Goal: Contribute content

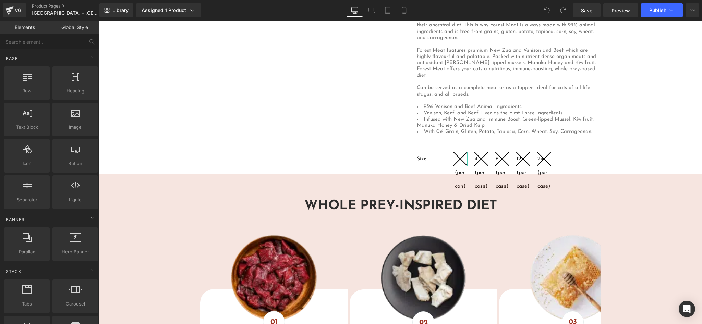
scroll to position [274, 0]
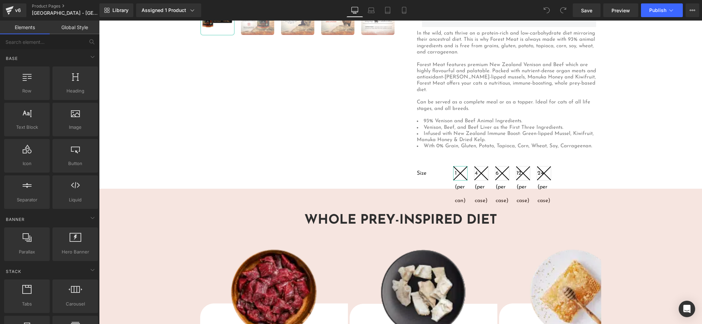
click at [429, 173] on label "Size" at bounding box center [429, 176] width 24 height 14
click at [425, 169] on label "Size" at bounding box center [429, 176] width 24 height 14
click at [417, 169] on label "Size" at bounding box center [429, 176] width 24 height 14
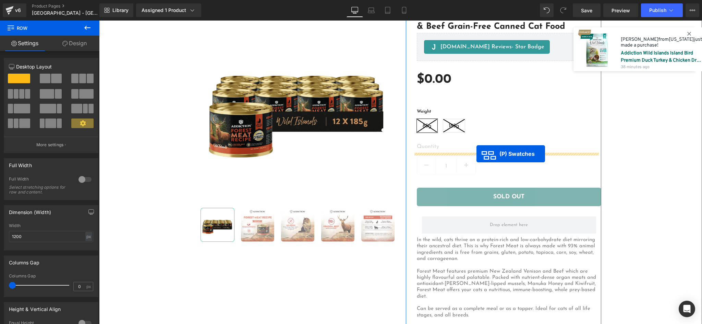
scroll to position [46, 0]
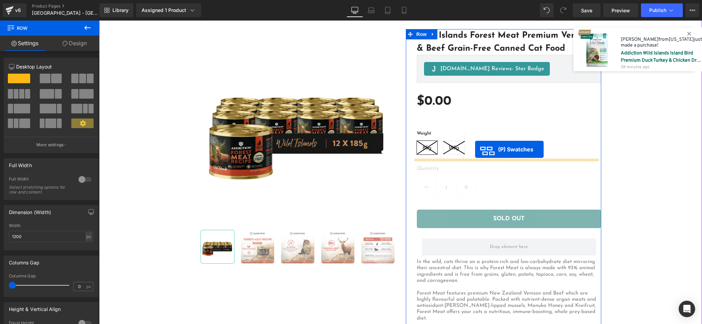
drag, startPoint x: 483, startPoint y: 166, endPoint x: 475, endPoint y: 150, distance: 18.3
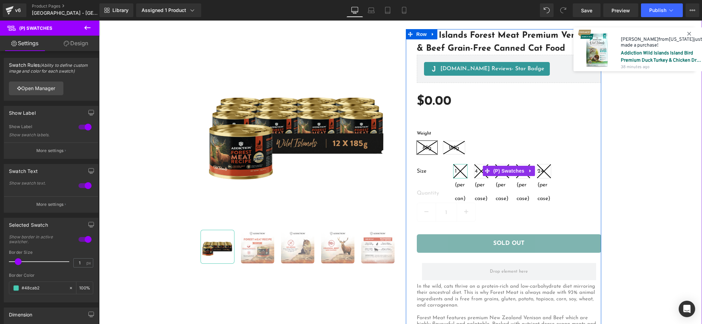
click at [424, 168] on label "Size" at bounding box center [429, 174] width 24 height 14
click at [503, 170] on span "(P) Swatches" at bounding box center [509, 171] width 35 height 10
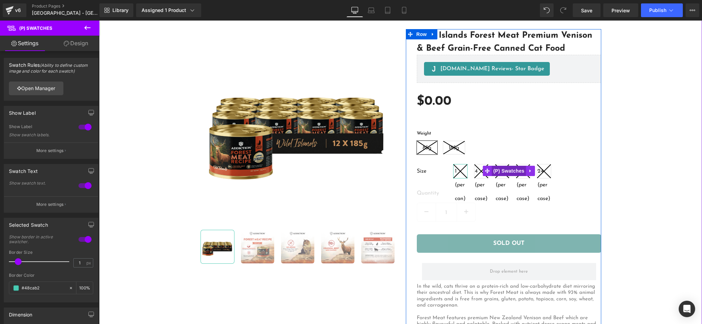
click at [503, 170] on span "(P) Swatches" at bounding box center [509, 171] width 35 height 10
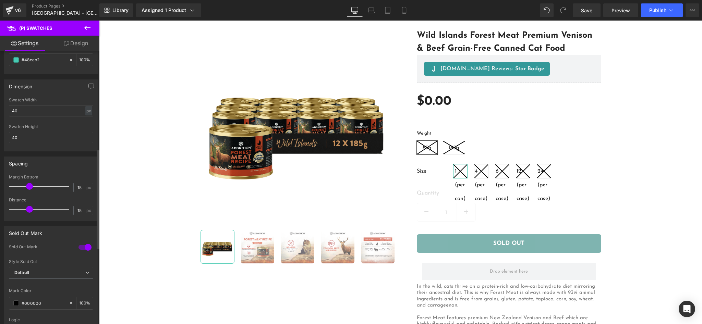
scroll to position [320, 0]
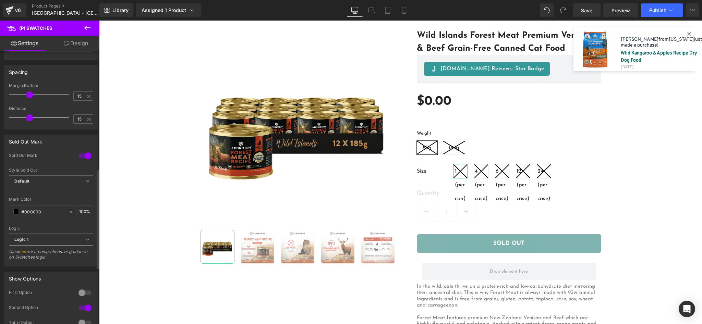
click at [67, 238] on span "Logic 1" at bounding box center [51, 240] width 84 height 12
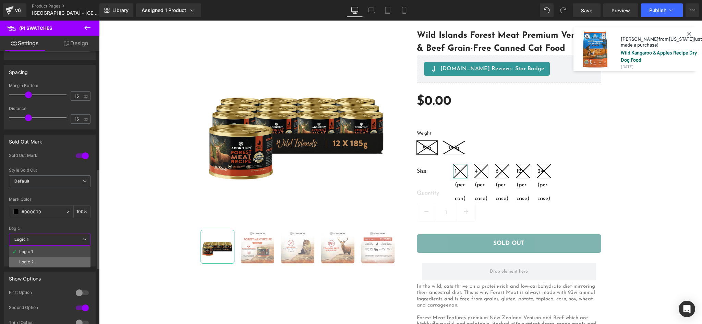
click at [59, 264] on li "Logic 2" at bounding box center [50, 262] width 82 height 10
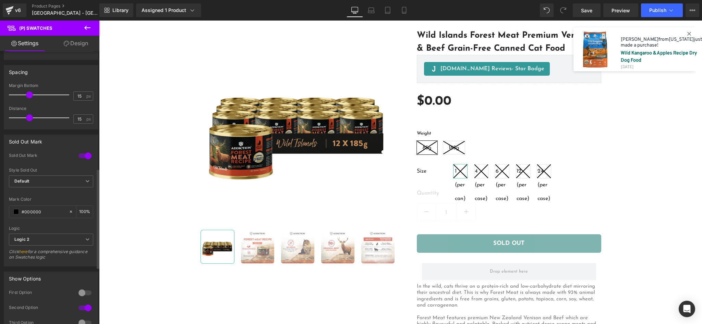
click at [24, 251] on link "here" at bounding box center [23, 251] width 9 height 5
click at [66, 243] on span "Logic 2" at bounding box center [51, 240] width 84 height 12
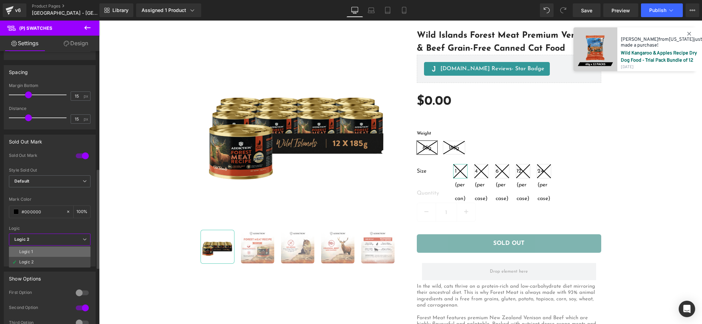
click at [61, 252] on li "Logic 1" at bounding box center [50, 252] width 82 height 10
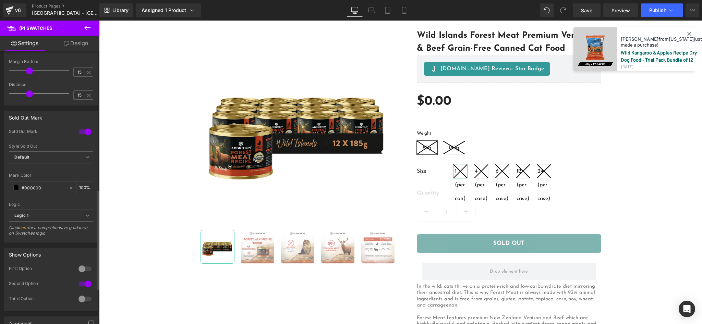
scroll to position [412, 0]
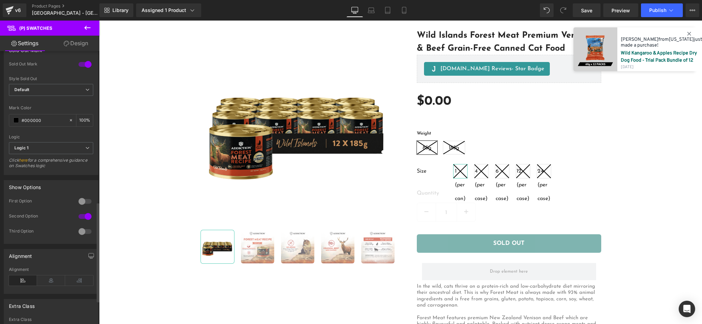
click at [82, 202] on div at bounding box center [85, 201] width 16 height 11
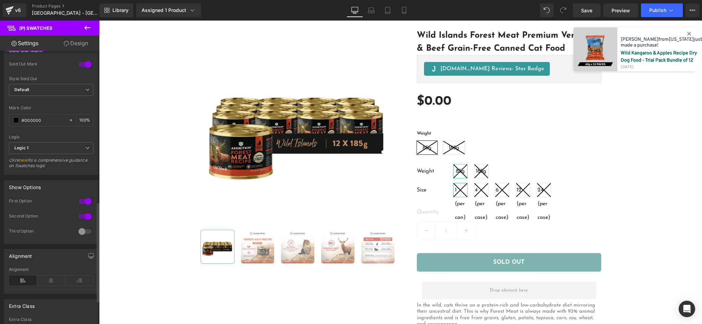
click at [82, 202] on div at bounding box center [85, 201] width 16 height 11
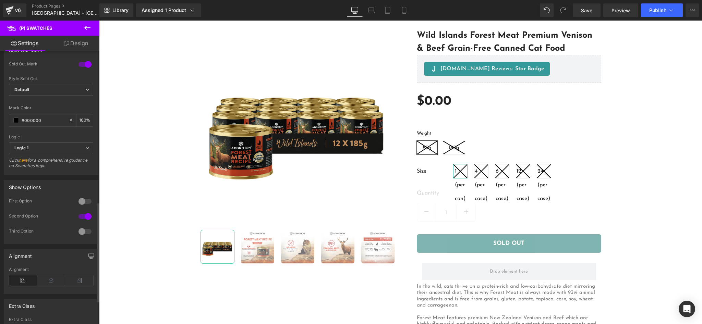
click at [82, 220] on div at bounding box center [85, 216] width 16 height 11
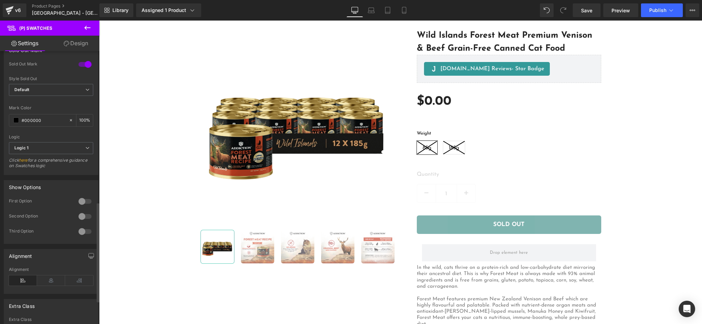
click at [83, 233] on div at bounding box center [85, 231] width 16 height 11
click at [81, 202] on div at bounding box center [85, 201] width 16 height 11
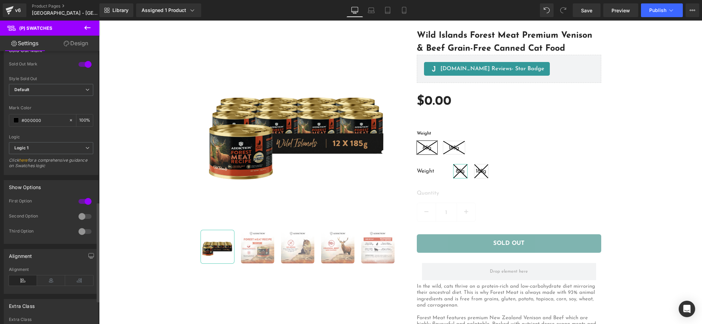
click at [81, 215] on div at bounding box center [85, 216] width 16 height 11
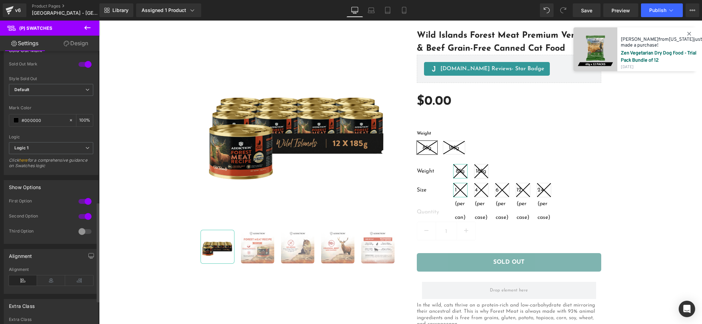
click at [87, 203] on div at bounding box center [85, 201] width 16 height 11
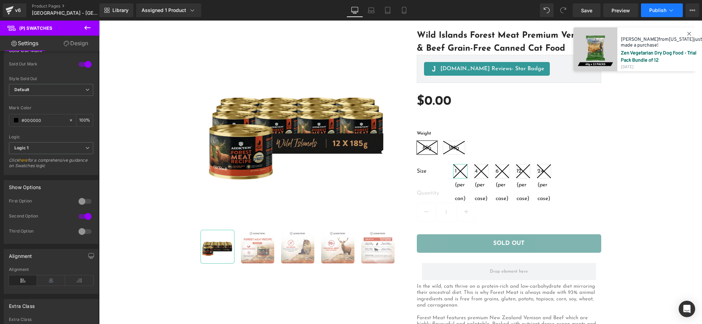
click at [657, 8] on span "Publish" at bounding box center [658, 10] width 17 height 5
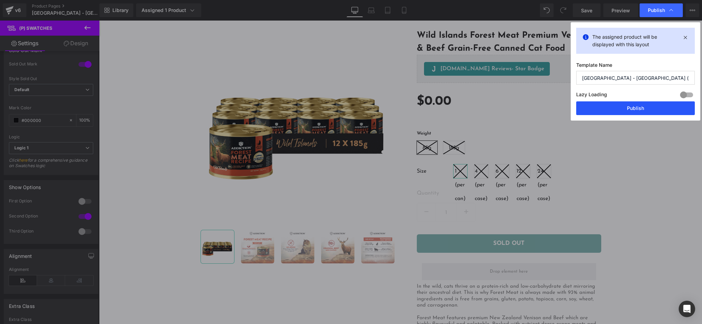
drag, startPoint x: 634, startPoint y: 107, endPoint x: 467, endPoint y: 129, distance: 169.1
click at [634, 107] on button "Publish" at bounding box center [635, 109] width 119 height 14
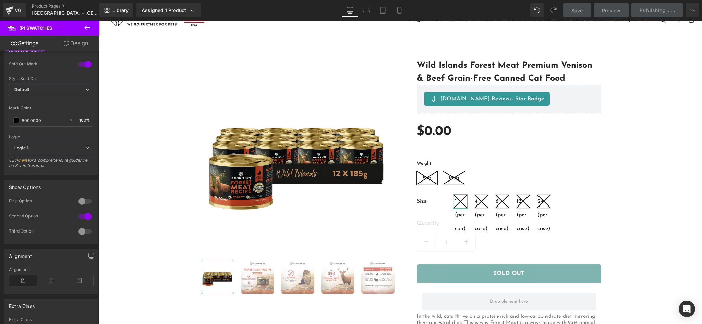
scroll to position [0, 0]
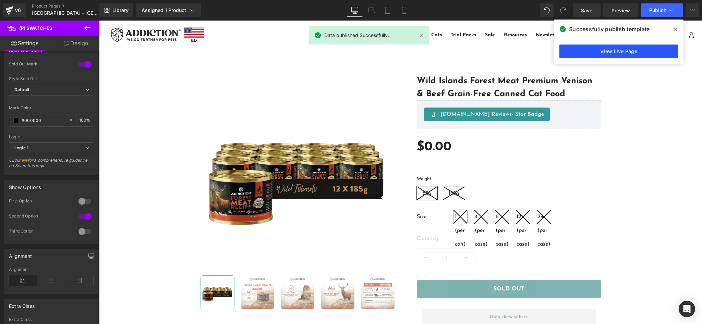
click at [620, 54] on link "View Live Page" at bounding box center [619, 52] width 119 height 14
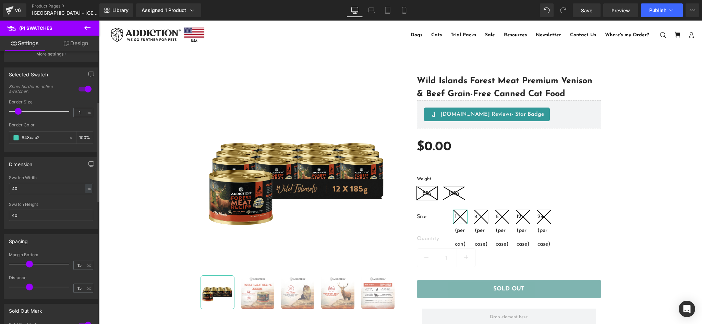
scroll to position [137, 0]
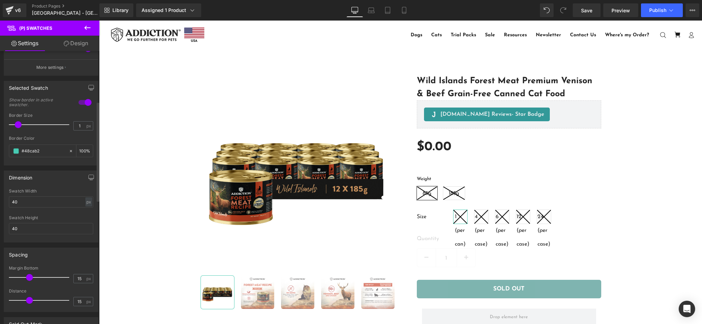
click at [81, 100] on div at bounding box center [85, 102] width 16 height 11
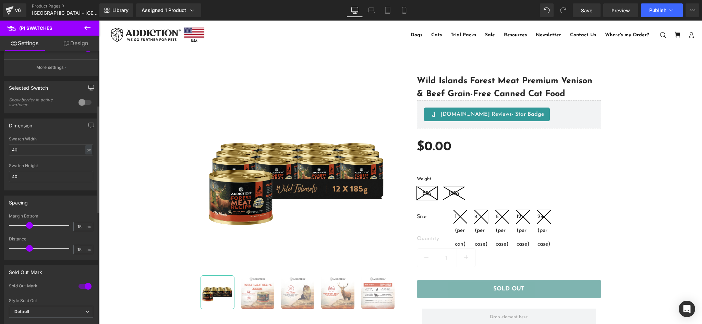
click at [89, 88] on icon "button" at bounding box center [90, 87] width 5 height 5
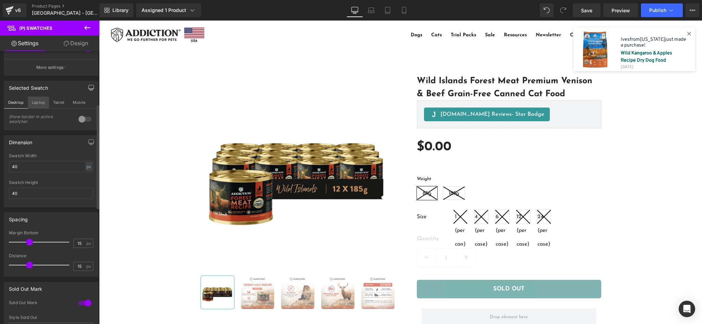
click at [45, 101] on button "Laptop" at bounding box center [38, 103] width 21 height 12
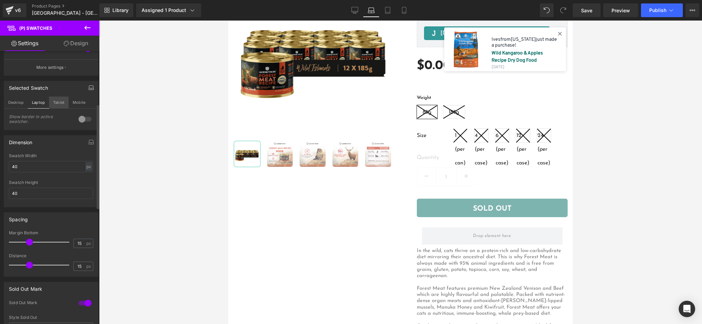
click at [58, 101] on button "Tablet" at bounding box center [59, 103] width 20 height 12
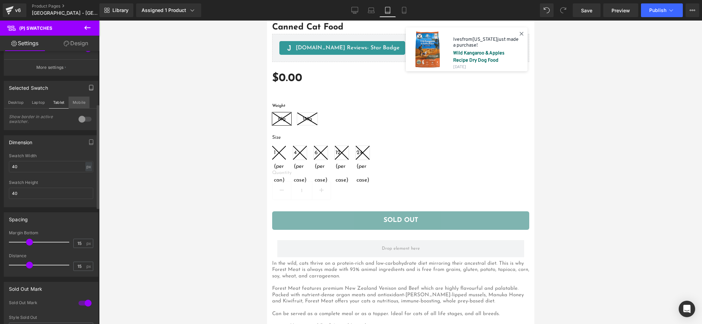
click at [73, 101] on button "Mobile" at bounding box center [79, 103] width 21 height 12
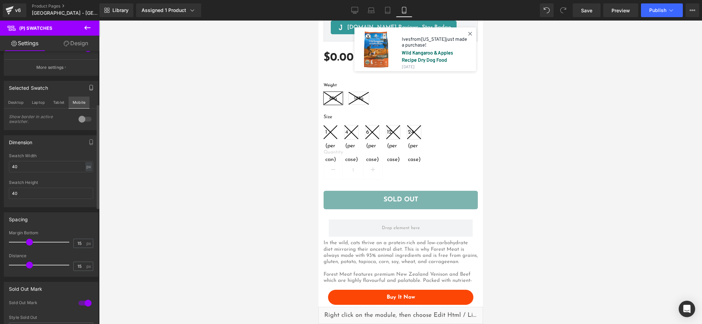
scroll to position [267, 0]
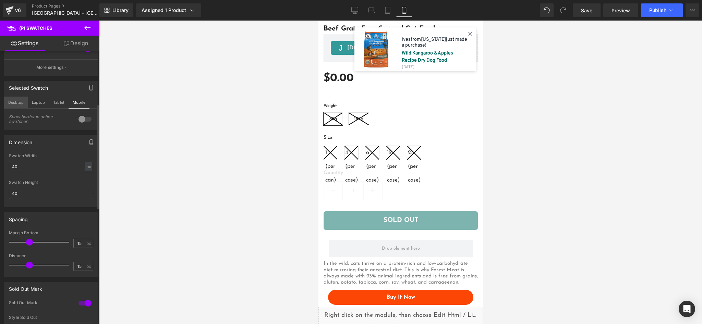
click at [15, 101] on button "Desktop" at bounding box center [16, 103] width 24 height 12
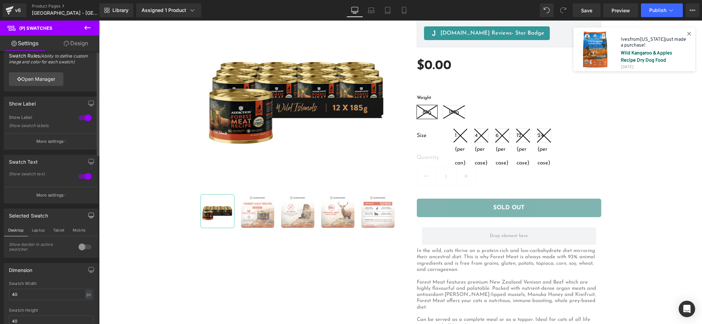
scroll to position [0, 0]
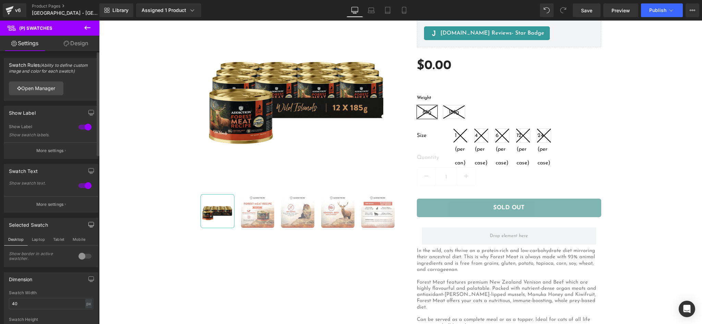
click at [86, 124] on div at bounding box center [85, 127] width 16 height 11
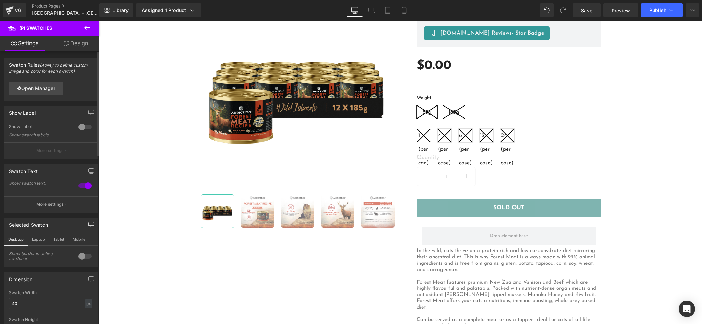
click at [86, 124] on div at bounding box center [85, 127] width 16 height 11
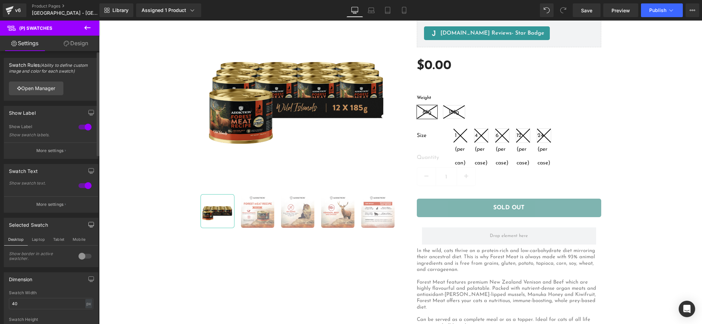
click at [85, 186] on div at bounding box center [85, 185] width 16 height 11
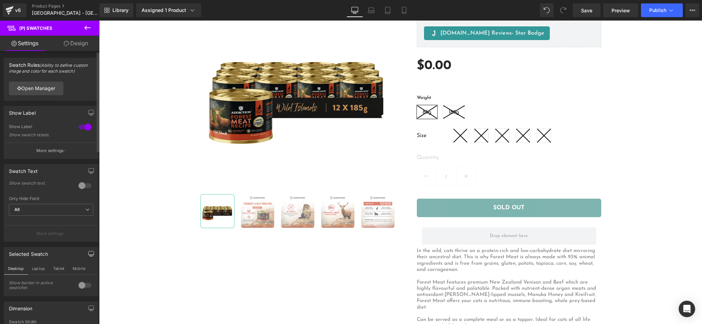
click at [85, 186] on div at bounding box center [85, 185] width 16 height 11
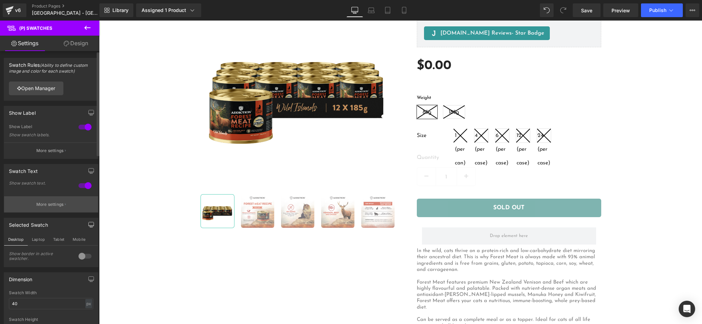
click at [65, 207] on button "More settings" at bounding box center [51, 205] width 94 height 16
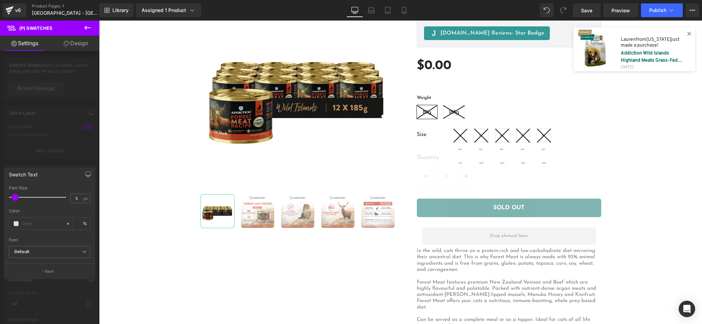
drag, startPoint x: 19, startPoint y: 197, endPoint x: 13, endPoint y: 197, distance: 6.2
click at [13, 197] on span at bounding box center [15, 197] width 7 height 7
type input "20"
drag, startPoint x: 13, startPoint y: 197, endPoint x: 21, endPoint y: 200, distance: 8.8
click at [21, 200] on span at bounding box center [23, 197] width 7 height 7
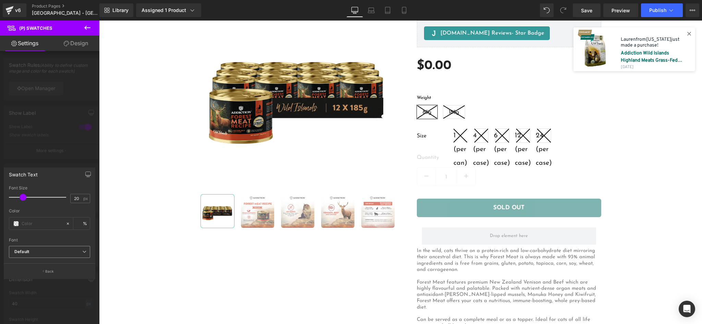
click at [44, 248] on span "Default" at bounding box center [49, 252] width 81 height 12
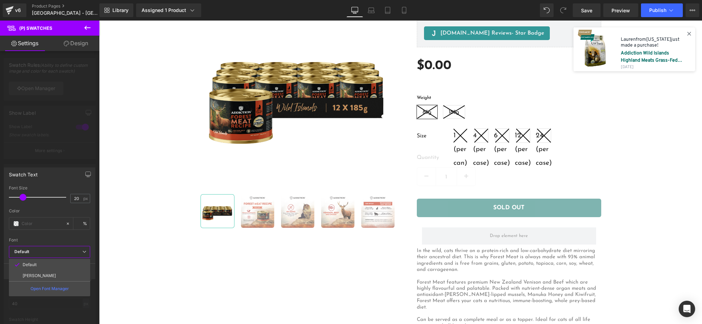
click at [115, 234] on div at bounding box center [400, 173] width 603 height 304
click at [48, 276] on button "Back" at bounding box center [50, 271] width 92 height 15
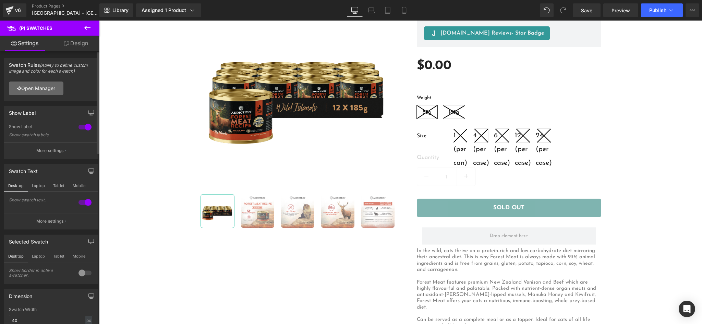
click at [40, 86] on link "Open Manager" at bounding box center [36, 89] width 55 height 14
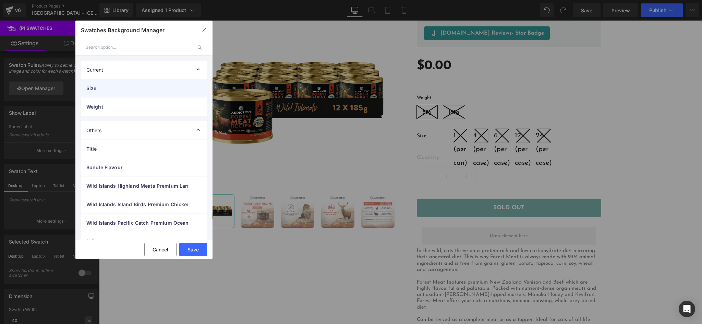
click at [156, 88] on span "Size" at bounding box center [137, 88] width 102 height 7
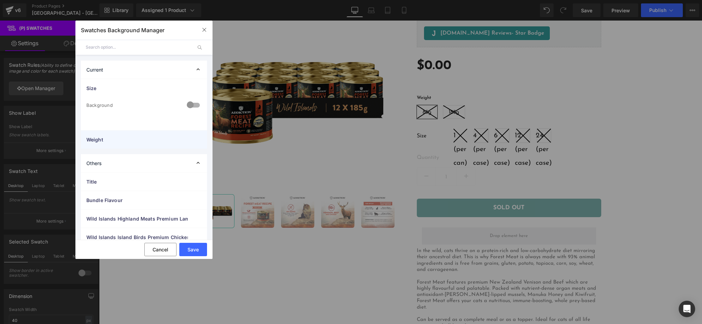
click at [142, 133] on div "Weight" at bounding box center [144, 140] width 126 height 18
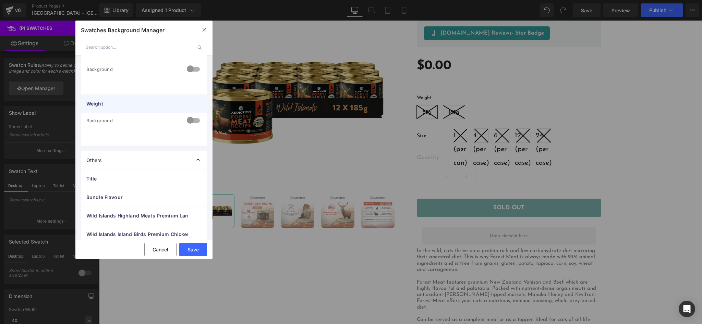
scroll to position [82, 0]
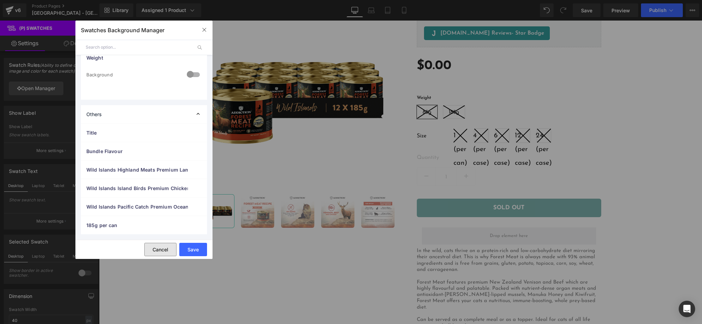
drag, startPoint x: 154, startPoint y: 252, endPoint x: 54, endPoint y: 230, distance: 102.5
click at [154, 252] on button "Cancel" at bounding box center [160, 249] width 32 height 13
